Goal: Information Seeking & Learning: Learn about a topic

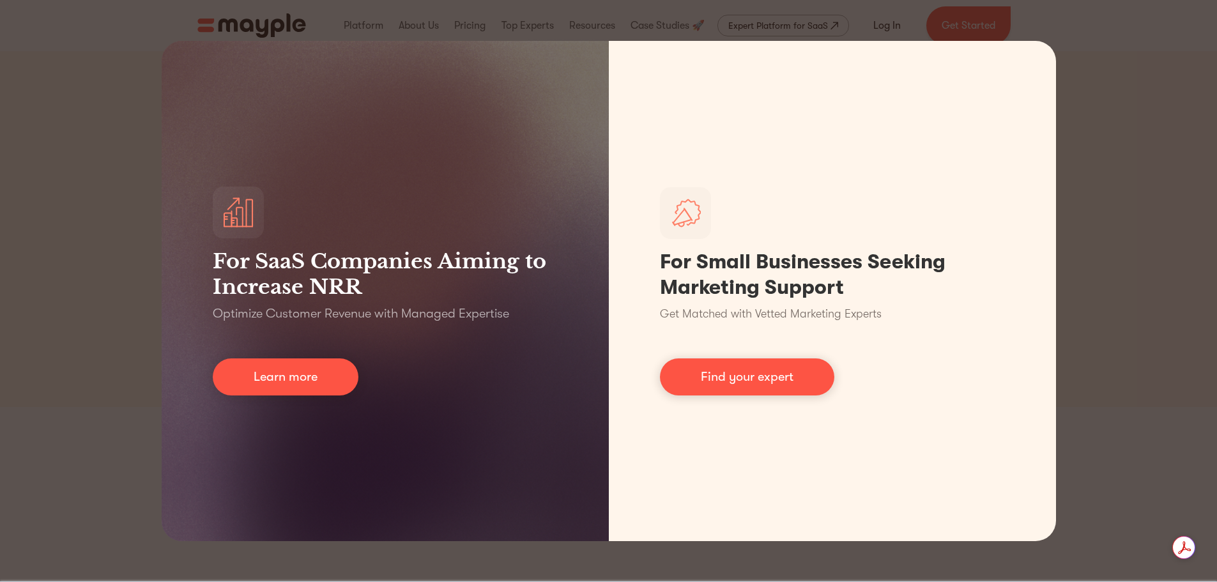
click at [130, 142] on div "For SaaS Companies Aiming to Increase NRR Optimize Customer Revenue with Manage…" at bounding box center [608, 291] width 1217 height 582
click at [62, 88] on div "For SaaS Companies Aiming to Increase NRR Optimize Customer Revenue with Manage…" at bounding box center [608, 291] width 1217 height 582
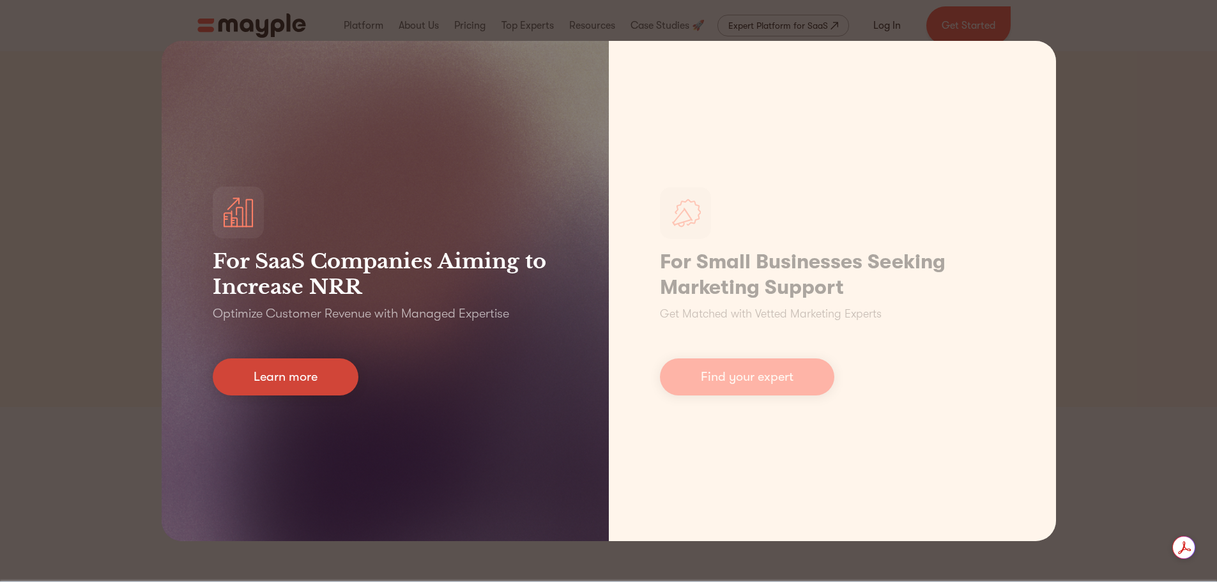
click at [299, 382] on link "Learn more" at bounding box center [286, 376] width 146 height 37
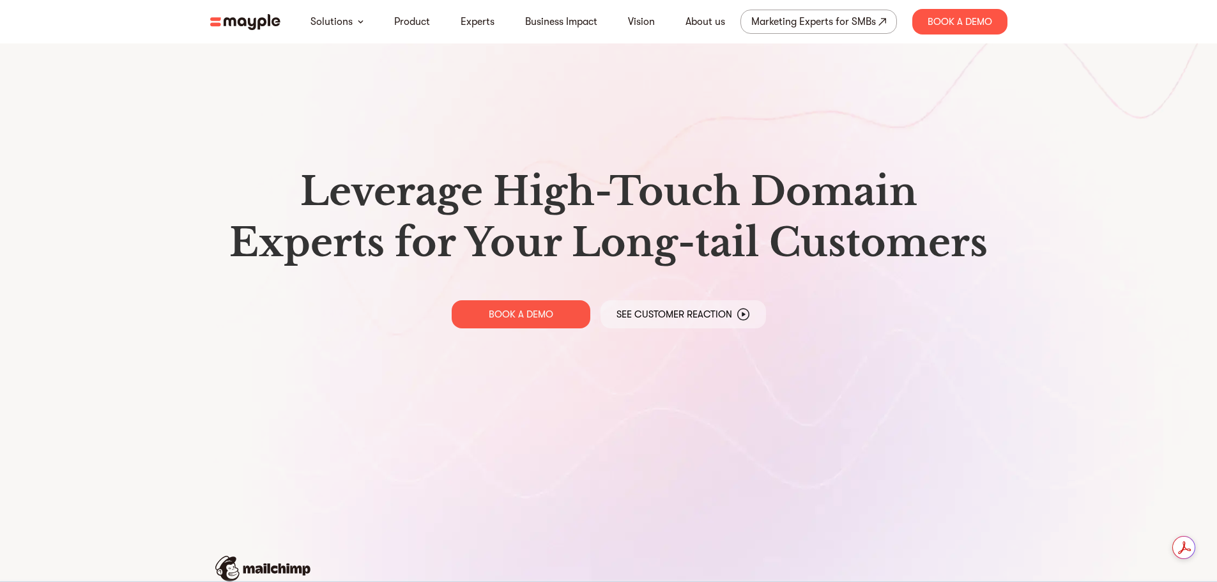
click at [255, 23] on img at bounding box center [245, 22] width 70 height 16
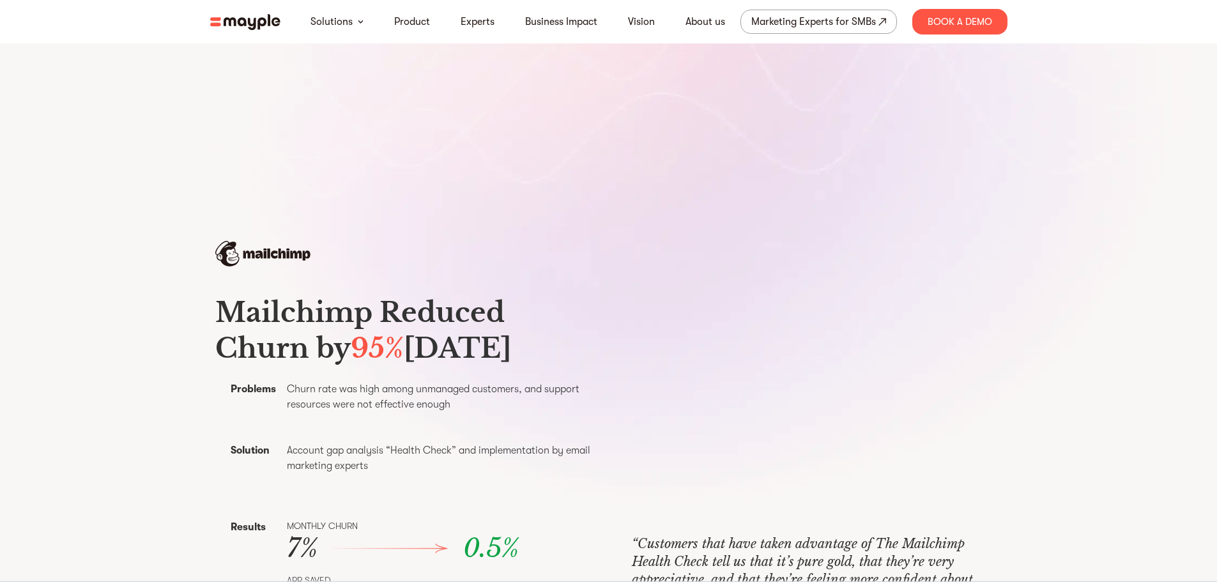
scroll to position [319, 0]
